Goal: Transaction & Acquisition: Purchase product/service

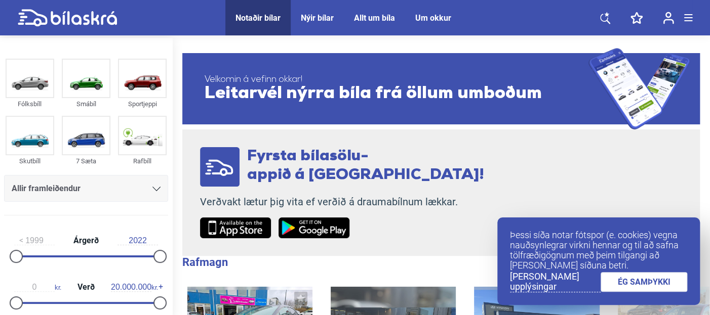
click at [634, 277] on link "ÉG SAMÞYKKI" at bounding box center [643, 282] width 87 height 20
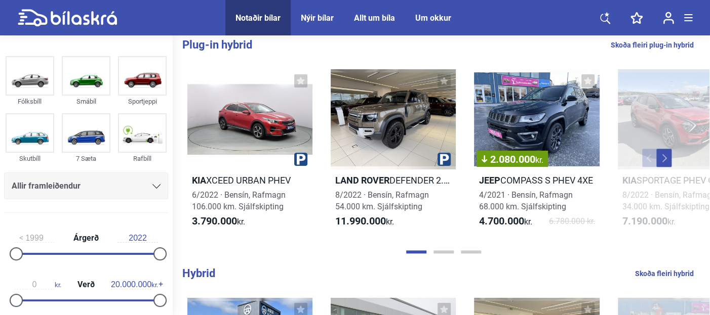
scroll to position [488, 0]
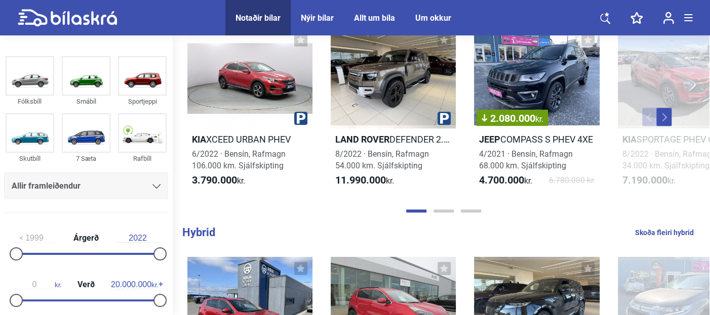
click at [666, 122] on button "Next" at bounding box center [663, 117] width 15 height 18
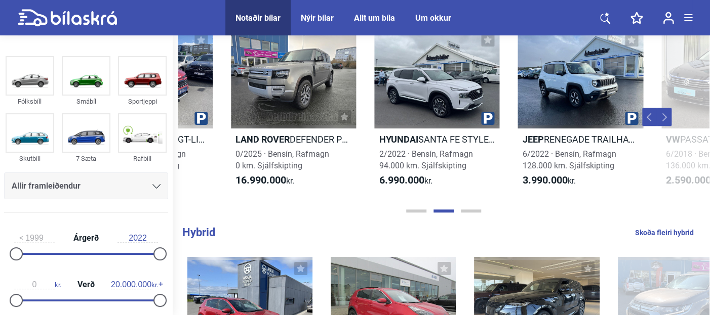
scroll to position [0, 531]
click at [666, 122] on button "Next" at bounding box center [663, 117] width 15 height 18
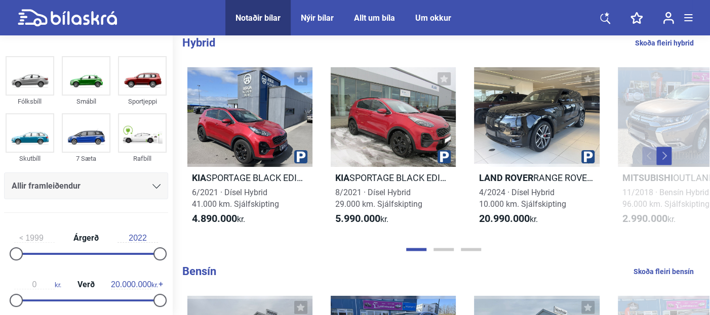
scroll to position [0, 2]
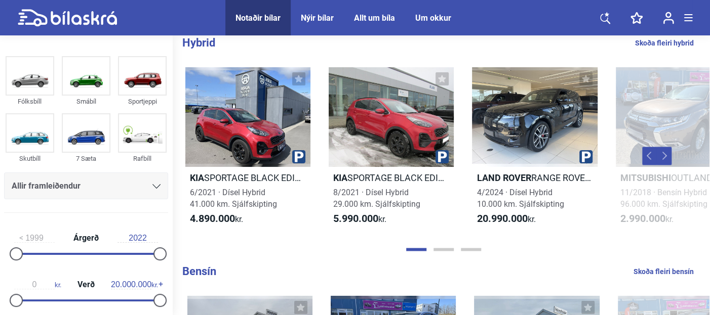
click at [668, 156] on button "Next" at bounding box center [663, 156] width 15 height 18
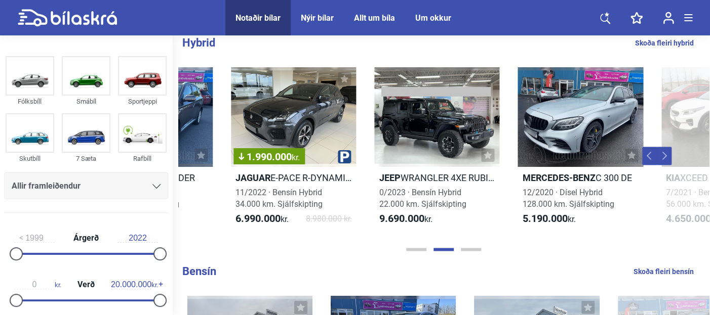
scroll to position [0, 531]
click at [668, 156] on button "Next" at bounding box center [663, 156] width 15 height 18
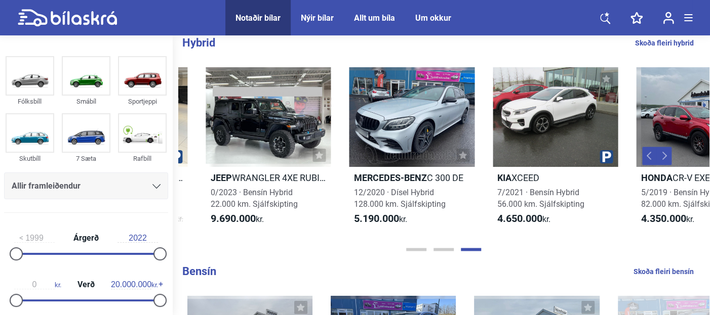
scroll to position [0, 903]
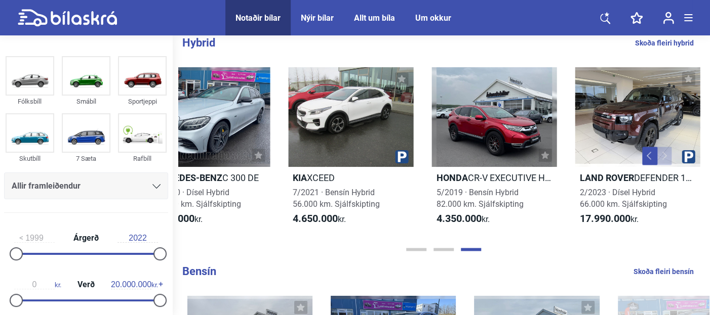
click at [668, 156] on button "Next" at bounding box center [663, 156] width 15 height 18
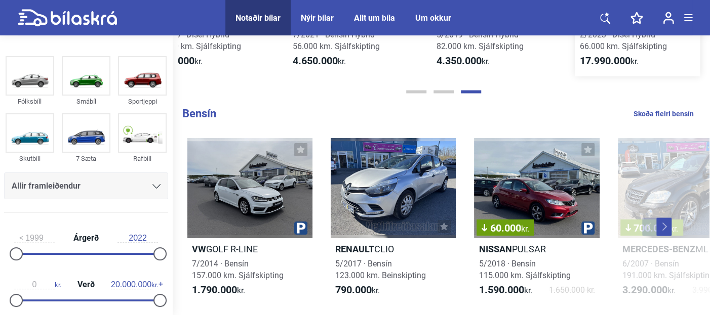
scroll to position [891, 0]
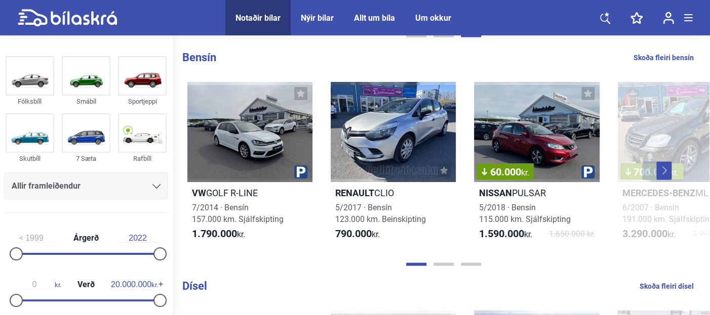
click at [664, 176] on button "Next" at bounding box center [663, 171] width 15 height 18
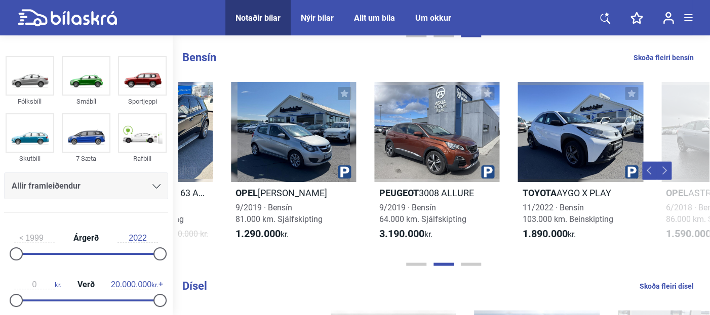
scroll to position [0, 531]
click at [664, 176] on button "Next" at bounding box center [663, 171] width 15 height 18
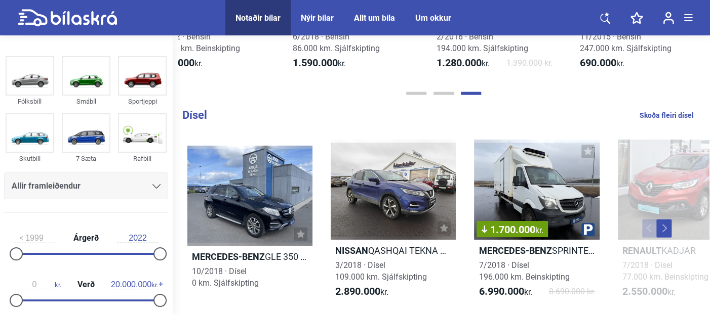
scroll to position [1061, 0]
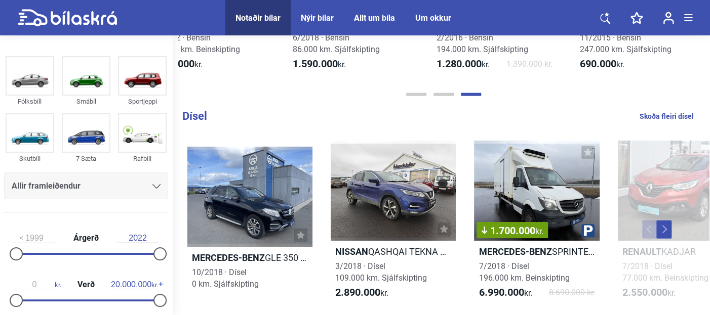
click at [664, 176] on div at bounding box center [680, 191] width 125 height 100
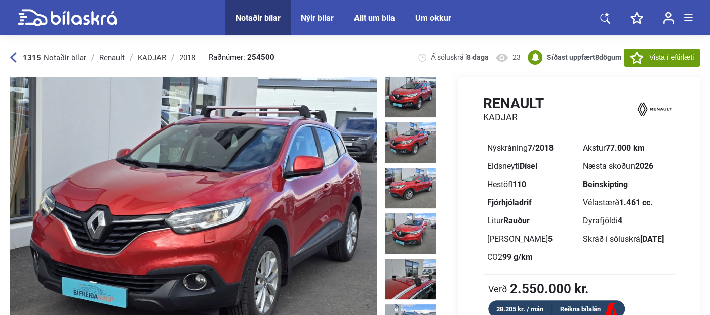
click at [664, 176] on div "Beinskipting" at bounding box center [627, 185] width 96 height 18
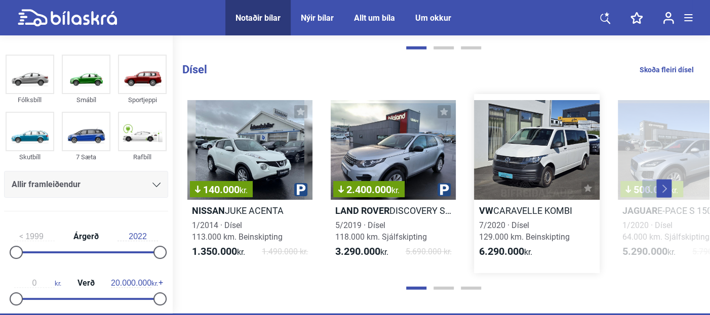
scroll to position [1106, 0]
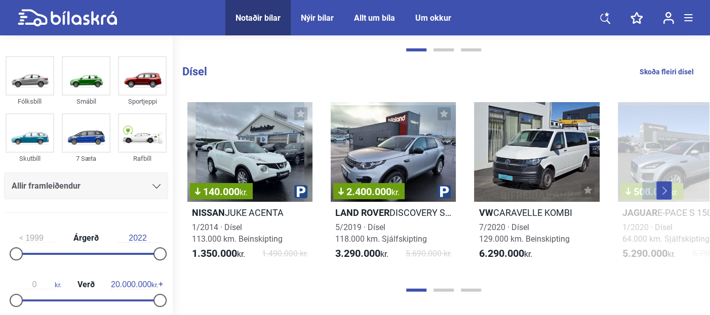
click at [666, 187] on button "Next" at bounding box center [663, 191] width 15 height 18
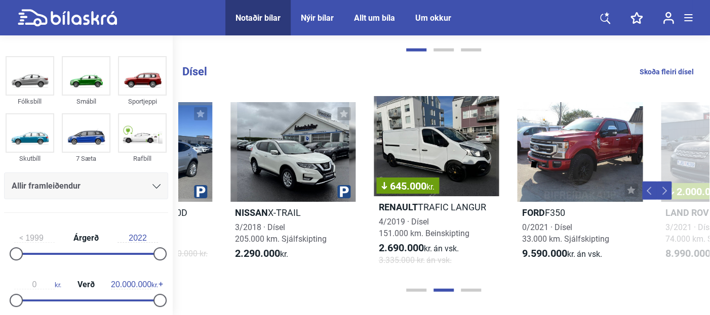
click at [666, 187] on button "Next" at bounding box center [663, 191] width 15 height 18
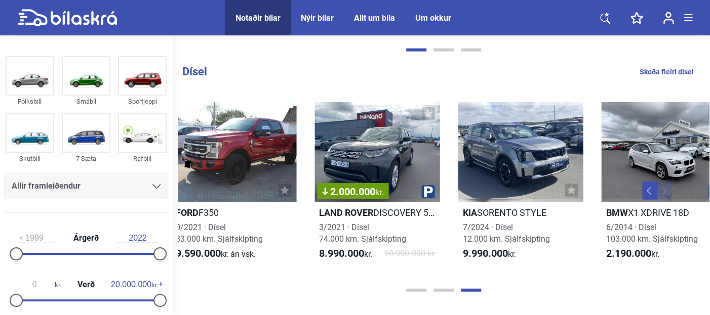
scroll to position [0, 903]
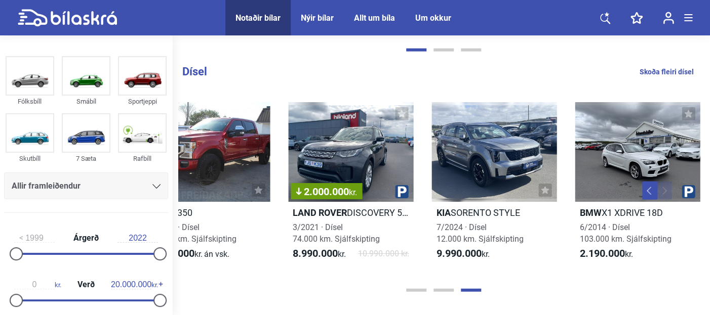
click at [666, 187] on button "Next" at bounding box center [663, 191] width 15 height 18
